Goal: Task Accomplishment & Management: Use online tool/utility

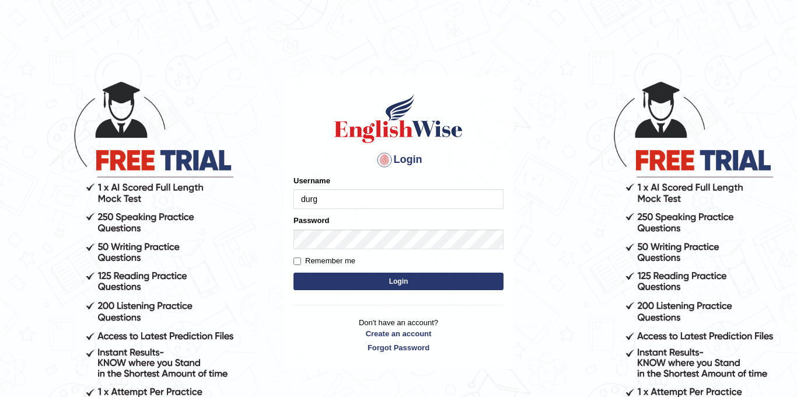
type input "durga_bk"
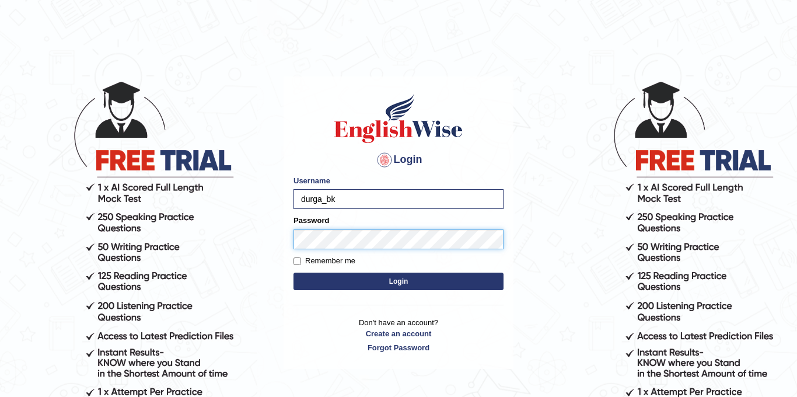
click at [293, 272] on button "Login" at bounding box center [398, 280] width 210 height 17
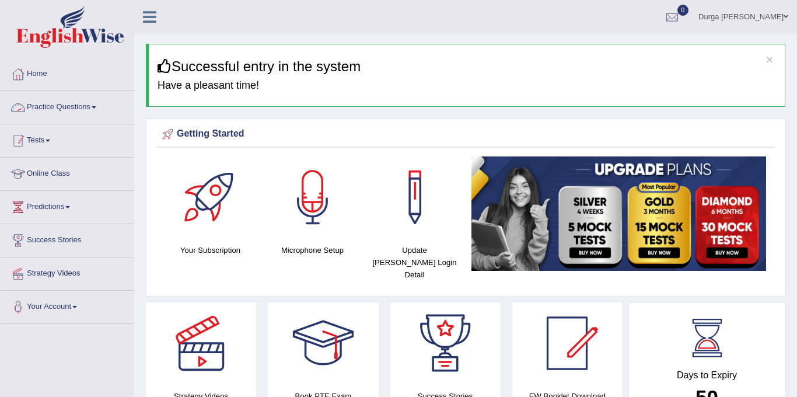
click at [58, 136] on link "Tests" at bounding box center [67, 138] width 133 height 29
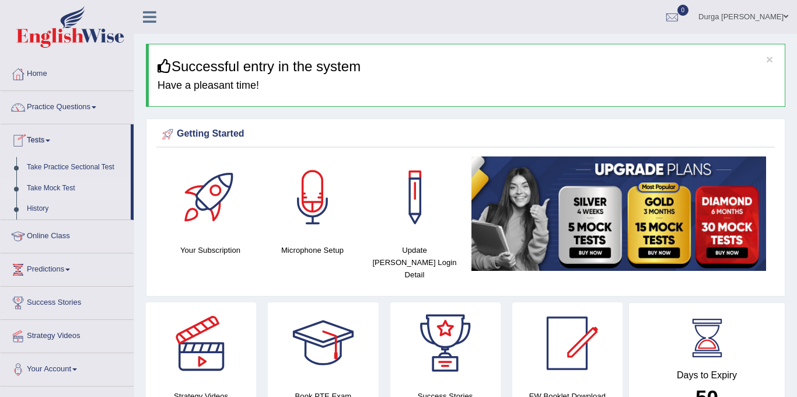
click at [55, 184] on link "Take Mock Test" at bounding box center [76, 188] width 109 height 21
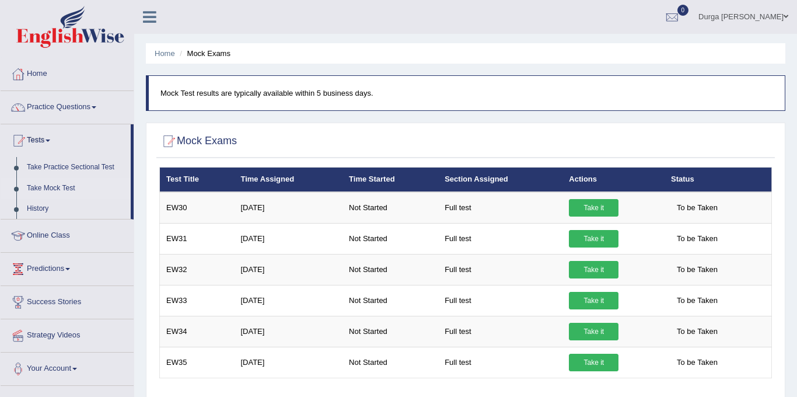
click at [593, 205] on link "Take it" at bounding box center [594, 207] width 50 height 17
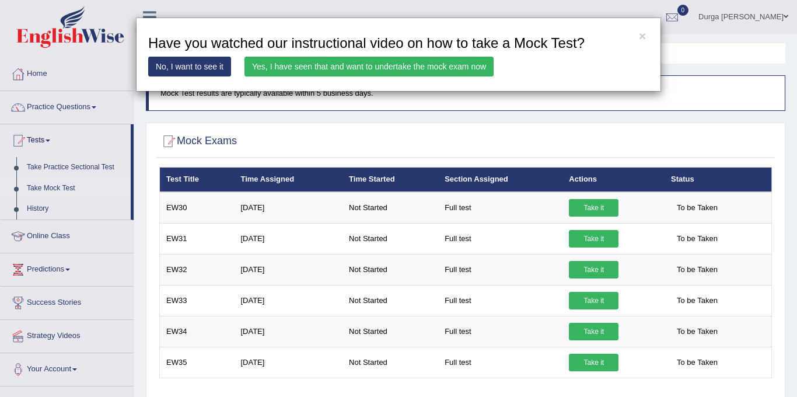
click at [462, 68] on link "Yes, I have seen that and want to undertake the mock exam now" at bounding box center [368, 67] width 249 height 20
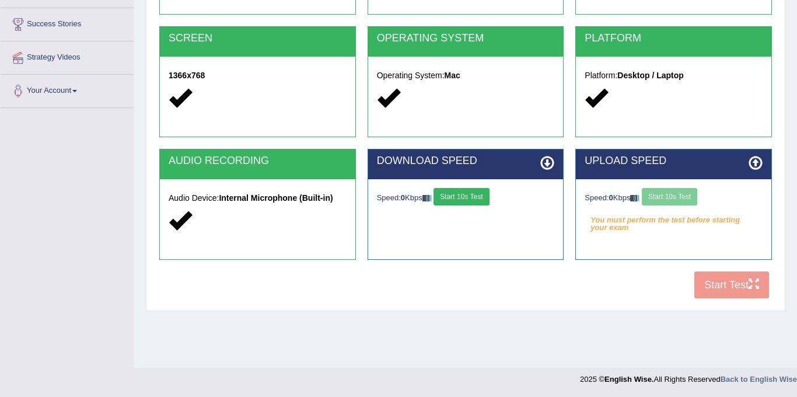
scroll to position [216, 0]
click at [693, 195] on button "Start 10s Test" at bounding box center [668, 196] width 55 height 17
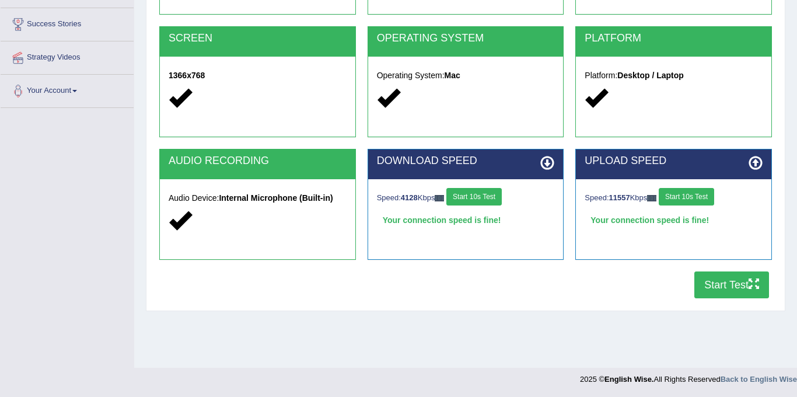
click at [732, 284] on button "Start Test" at bounding box center [731, 284] width 75 height 27
